Goal: Use online tool/utility: Utilize a website feature to perform a specific function

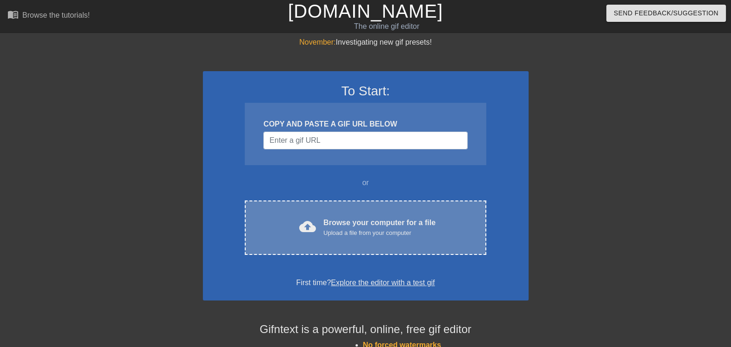
click at [375, 223] on div "Browse your computer for a file Upload a file from your computer" at bounding box center [379, 227] width 112 height 20
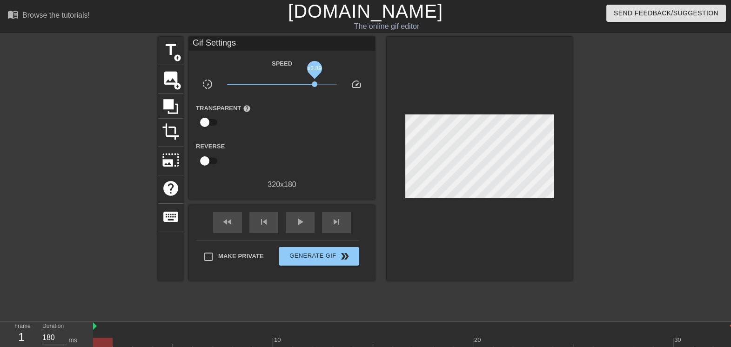
drag, startPoint x: 280, startPoint y: 82, endPoint x: 315, endPoint y: 85, distance: 35.0
click at [315, 85] on span "x3.89" at bounding box center [315, 84] width 6 height 6
click at [179, 54] on span "add_circle" at bounding box center [178, 58] width 8 height 8
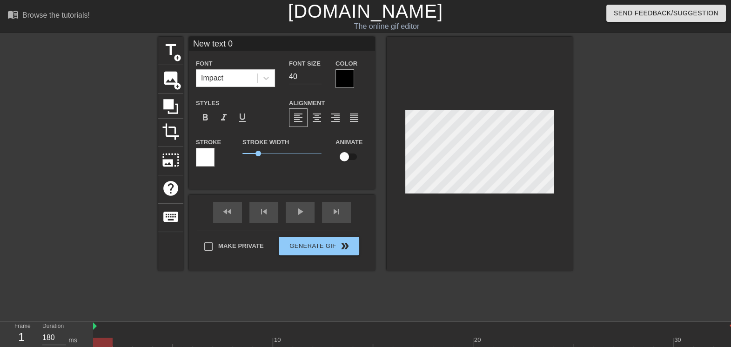
scroll to position [1, 1]
paste textarea "MVM007730.001"
type input "MVM007730.001"
type textarea "MVM007730.001"
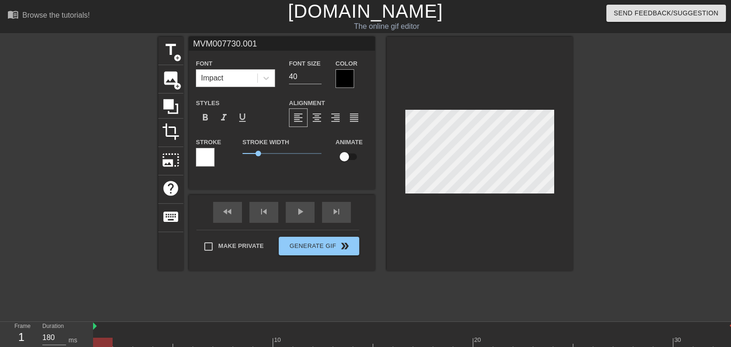
click at [348, 74] on div at bounding box center [344, 78] width 19 height 19
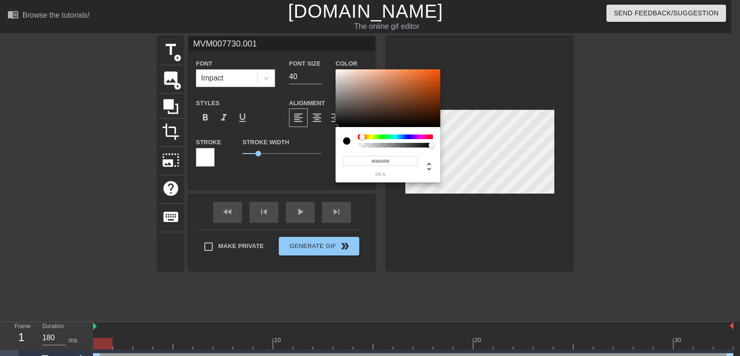
click at [362, 137] on div at bounding box center [362, 137] width 6 height 6
type input "#FD5E0F"
drag, startPoint x: 410, startPoint y: 92, endPoint x: 434, endPoint y: 70, distance: 32.6
click at [434, 70] on div at bounding box center [387, 98] width 105 height 58
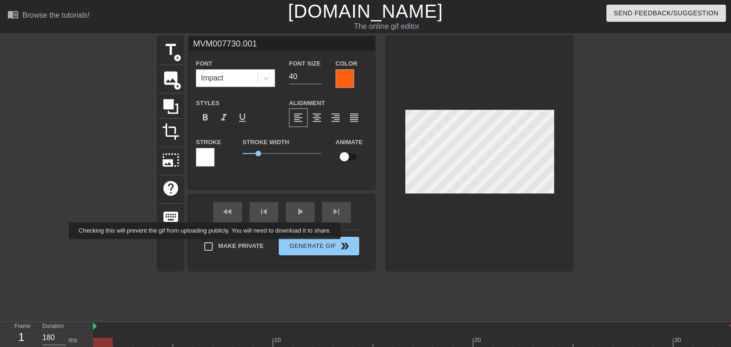
click at [207, 245] on div "Make Private Generate Gif double_arrow" at bounding box center [277, 248] width 163 height 37
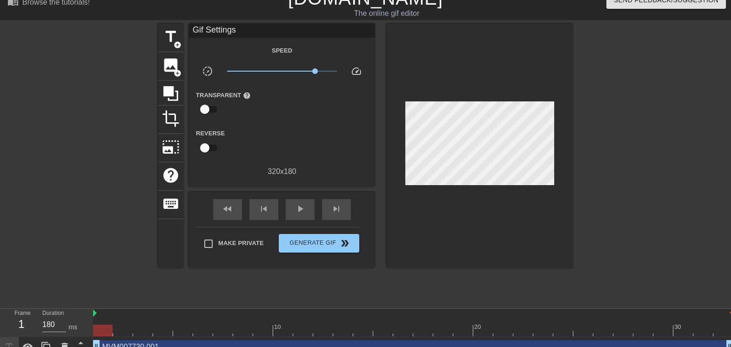
scroll to position [25, 0]
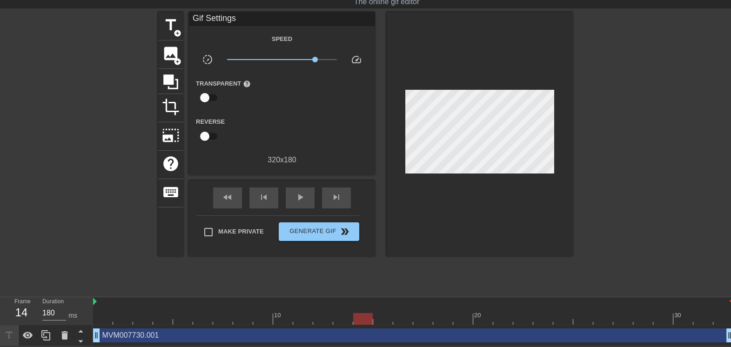
drag, startPoint x: 101, startPoint y: 316, endPoint x: 360, endPoint y: 312, distance: 259.6
click at [360, 313] on div at bounding box center [363, 319] width 20 height 12
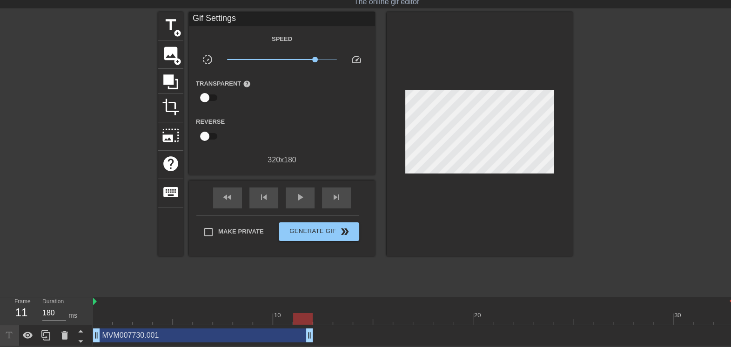
drag, startPoint x: 728, startPoint y: 333, endPoint x: 307, endPoint y: 344, distance: 420.7
click at [307, 344] on div "MVM007730.001 drag_handle drag_handle" at bounding box center [413, 335] width 640 height 21
click at [168, 28] on span "title" at bounding box center [171, 25] width 18 height 18
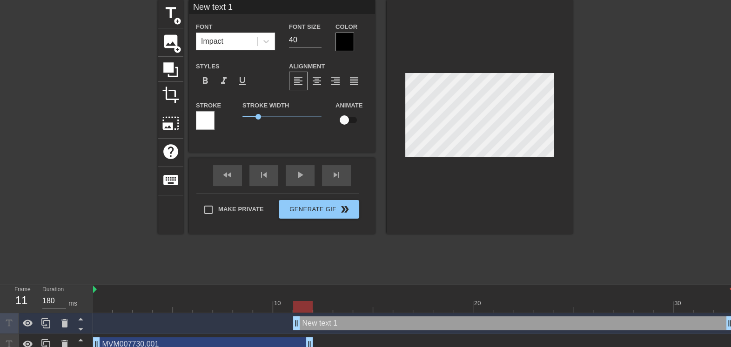
scroll to position [46, 0]
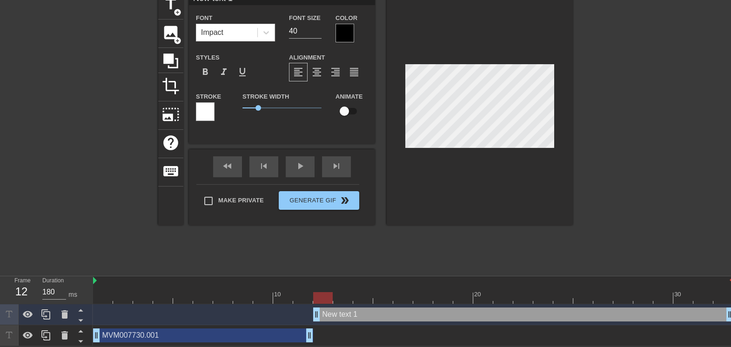
drag, startPoint x: 297, startPoint y: 312, endPoint x: 314, endPoint y: 310, distance: 16.8
type input "MVM007730.001"
type textarea "MVM007730.001"
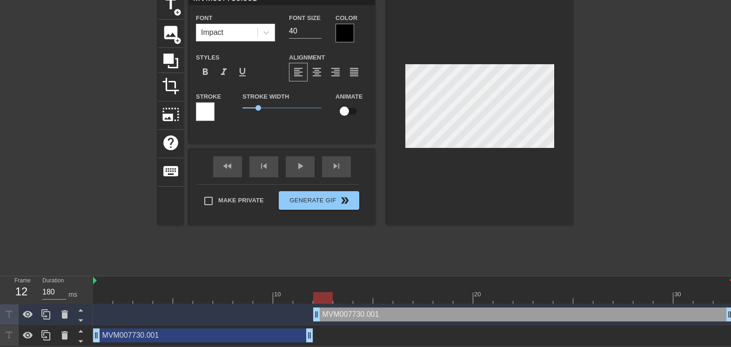
click at [345, 28] on div at bounding box center [344, 33] width 19 height 19
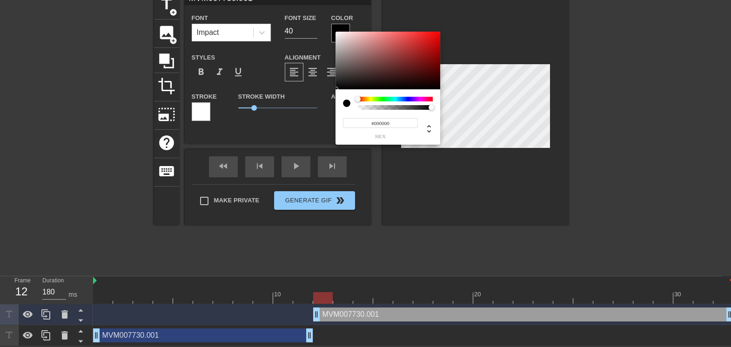
scroll to position [37, 0]
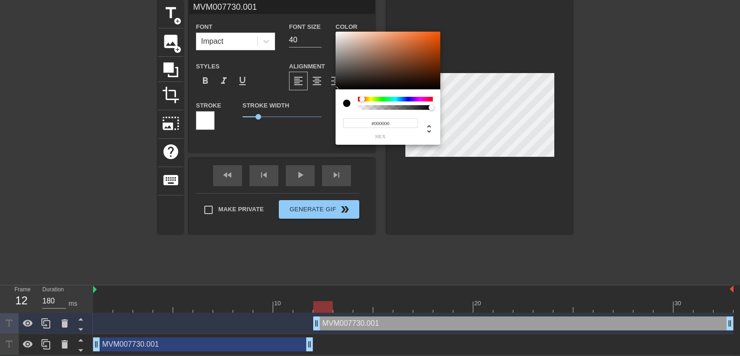
click at [362, 100] on div at bounding box center [362, 99] width 6 height 6
type input "#F25201"
drag, startPoint x: 413, startPoint y: 52, endPoint x: 440, endPoint y: 35, distance: 31.8
click at [440, 35] on div at bounding box center [387, 61] width 105 height 58
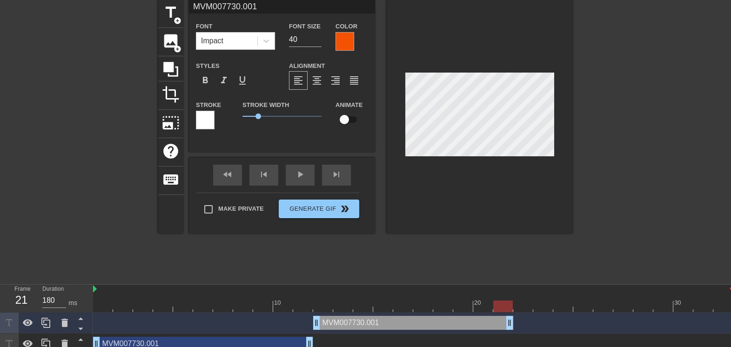
drag, startPoint x: 727, startPoint y: 321, endPoint x: 507, endPoint y: 321, distance: 219.1
drag, startPoint x: 507, startPoint y: 321, endPoint x: 476, endPoint y: 325, distance: 31.9
click at [476, 325] on div "MVM007730.001 drag_handle drag_handle" at bounding box center [413, 323] width 640 height 14
click at [173, 14] on span "title" at bounding box center [171, 13] width 18 height 18
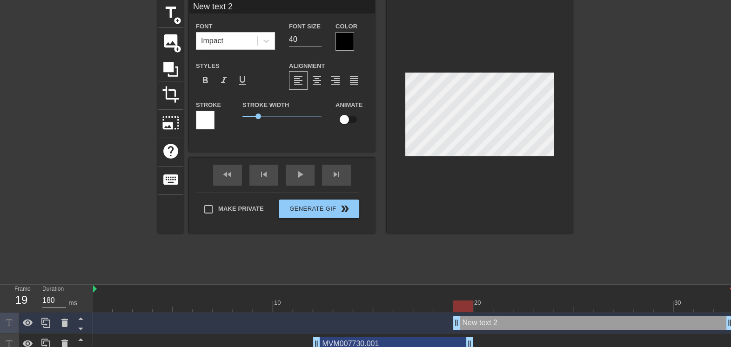
scroll to position [1, 2]
paste textarea "MVM007730.001"
type input "MVM007730.001"
type textarea "MVM007730.001"
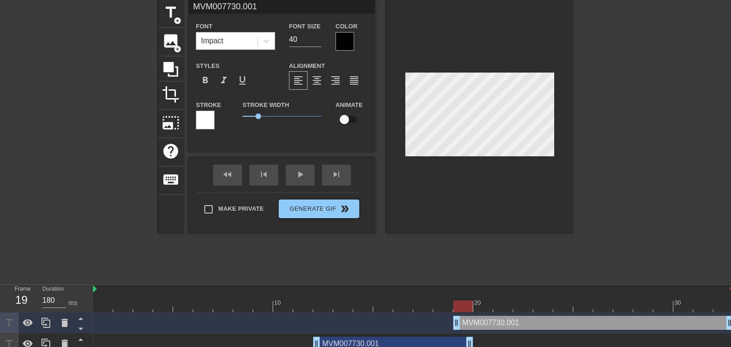
click at [353, 40] on div at bounding box center [344, 41] width 19 height 19
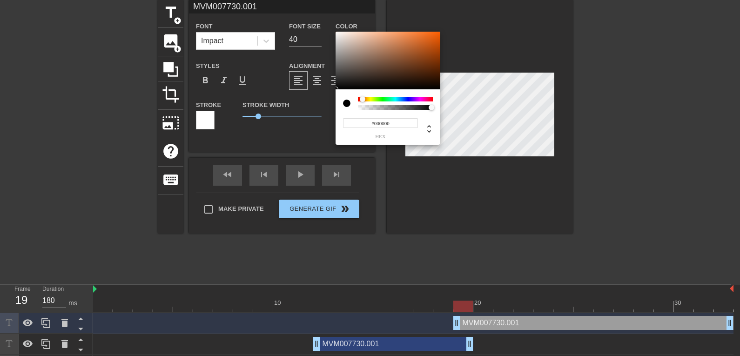
click at [362, 99] on div at bounding box center [363, 99] width 6 height 6
drag, startPoint x: 412, startPoint y: 45, endPoint x: 442, endPoint y: 40, distance: 30.6
click at [442, 40] on div "#DA5200 hex" at bounding box center [370, 178] width 740 height 356
click at [365, 97] on div at bounding box center [363, 99] width 6 height 6
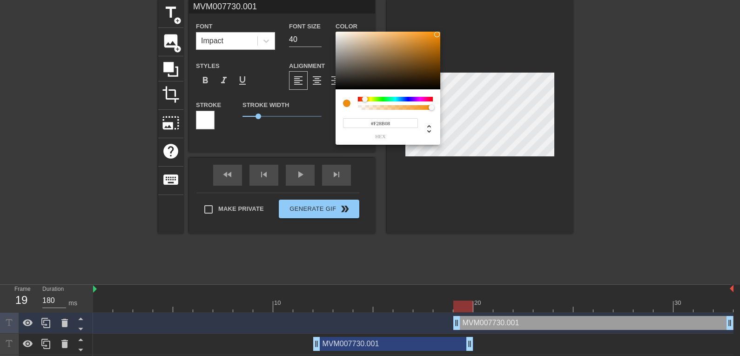
click at [437, 34] on div at bounding box center [437, 35] width 6 height 6
type input "#F25708"
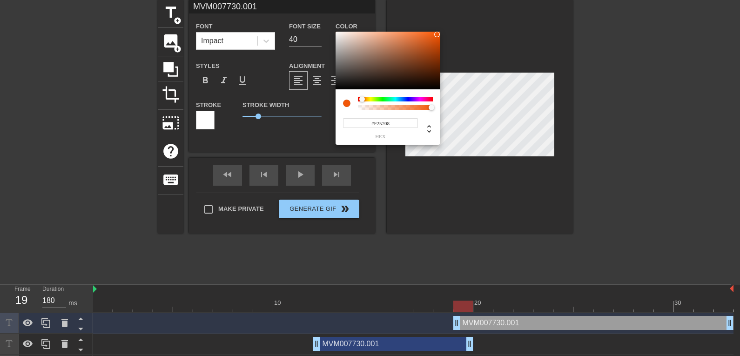
click at [362, 98] on div at bounding box center [362, 99] width 6 height 6
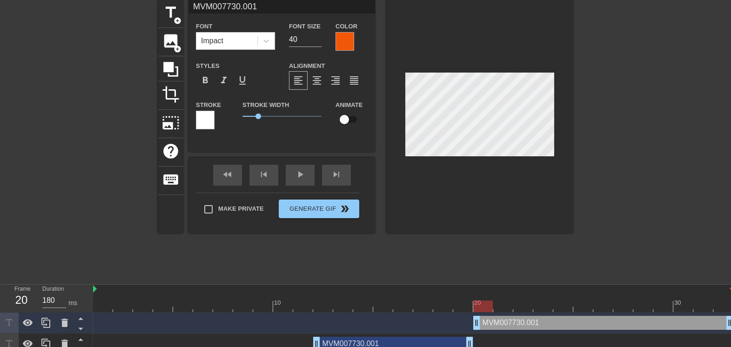
drag, startPoint x: 456, startPoint y: 322, endPoint x: 472, endPoint y: 321, distance: 15.9
click at [472, 321] on div "MVM007730.001 drag_handle drag_handle" at bounding box center [413, 323] width 640 height 14
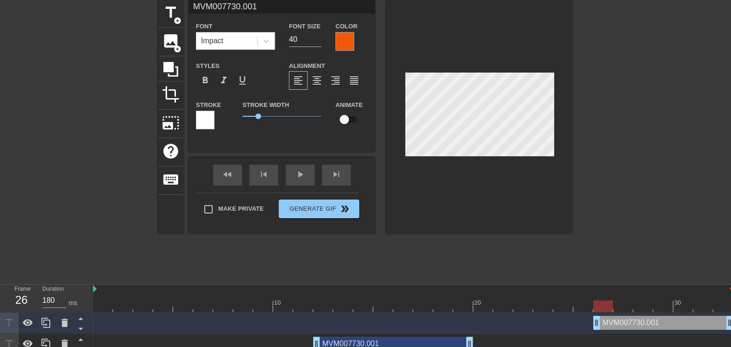
drag, startPoint x: 478, startPoint y: 321, endPoint x: 597, endPoint y: 325, distance: 119.6
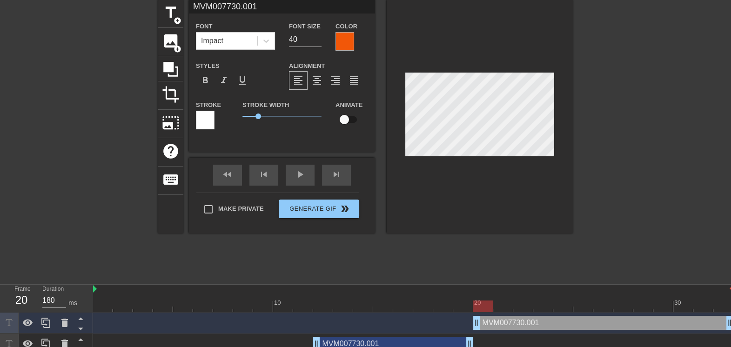
drag, startPoint x: 598, startPoint y: 325, endPoint x: 474, endPoint y: 322, distance: 123.3
drag, startPoint x: 727, startPoint y: 323, endPoint x: 625, endPoint y: 326, distance: 101.9
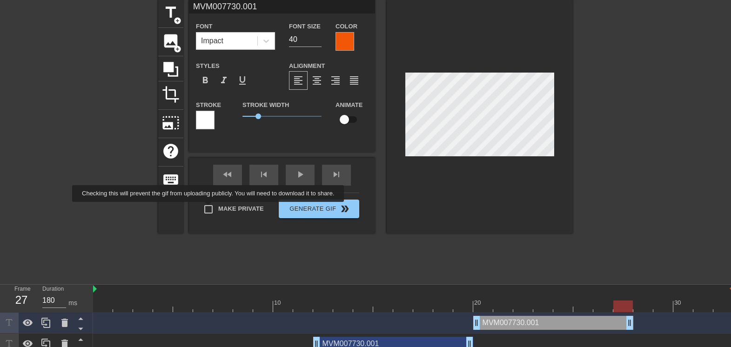
click at [210, 208] on input "Make Private" at bounding box center [209, 210] width 20 height 20
checkbox input "true"
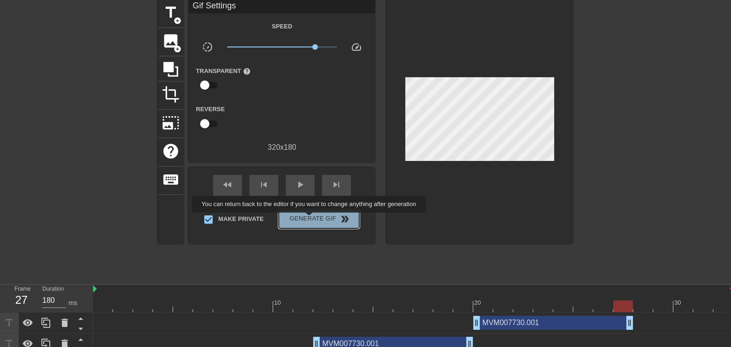
click at [310, 219] on span "Generate Gif double_arrow" at bounding box center [318, 219] width 73 height 11
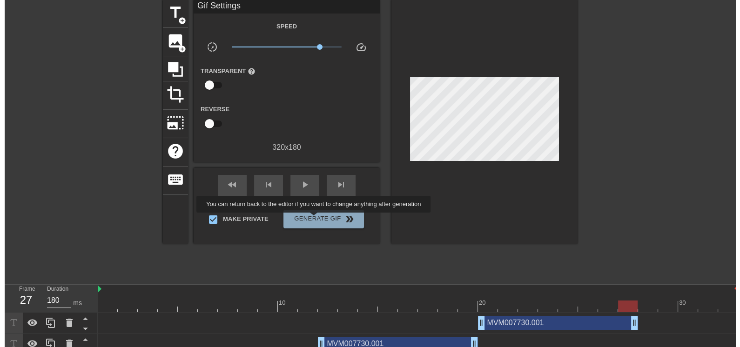
scroll to position [0, 0]
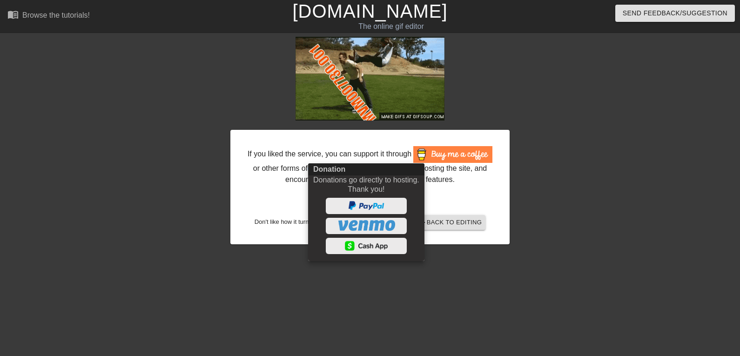
click at [674, 142] on div at bounding box center [370, 178] width 740 height 356
